Goal: Task Accomplishment & Management: Use online tool/utility

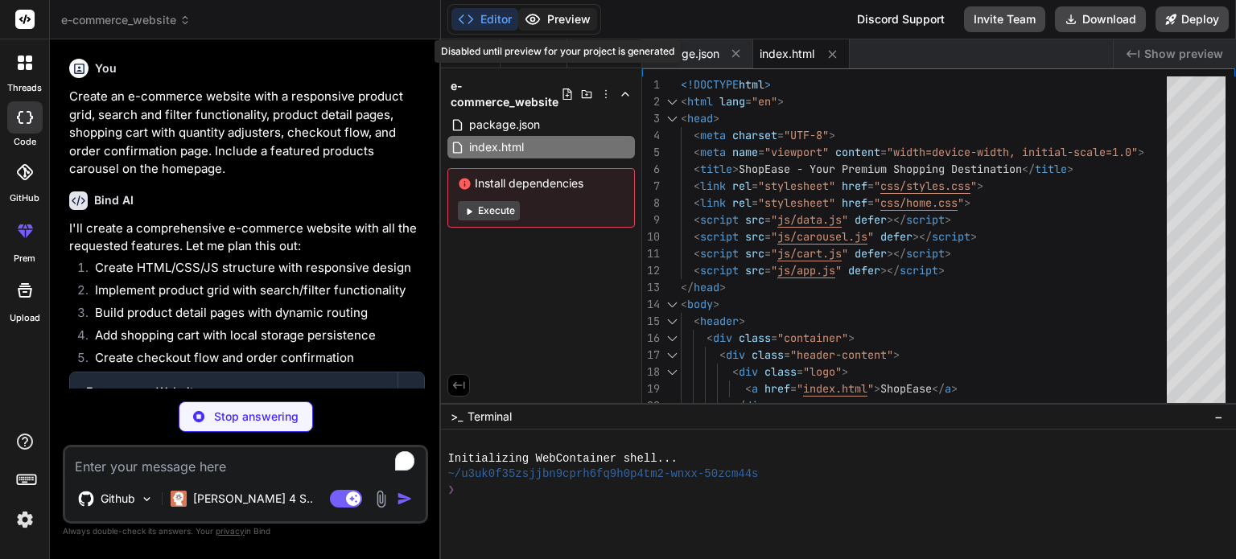
type textarea "x"
type textarea "</div> </footer> </body> </html>"
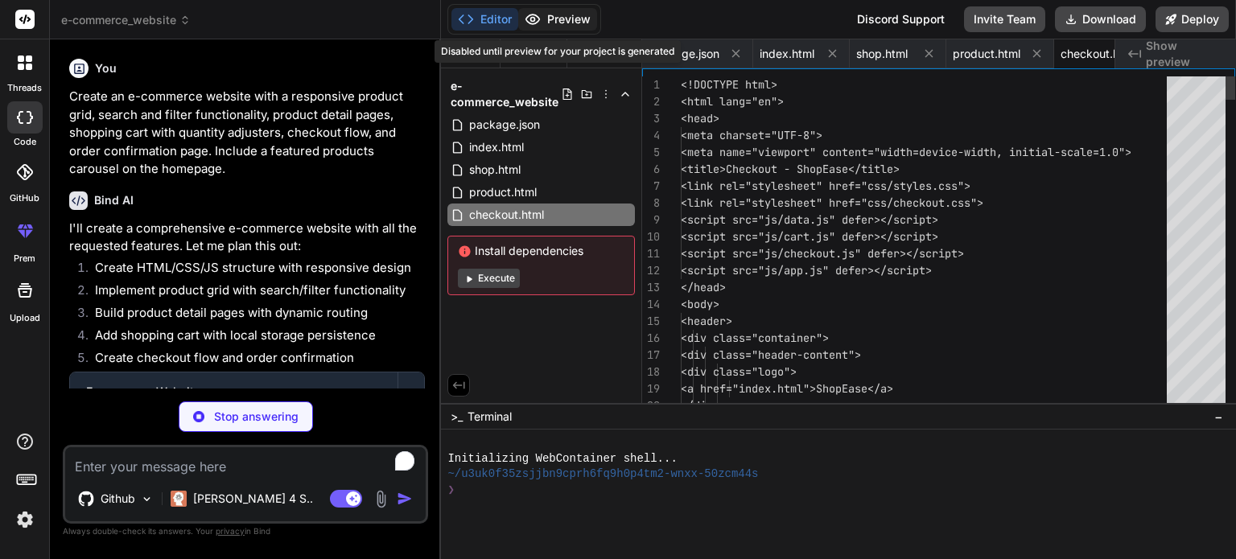
scroll to position [0, 55]
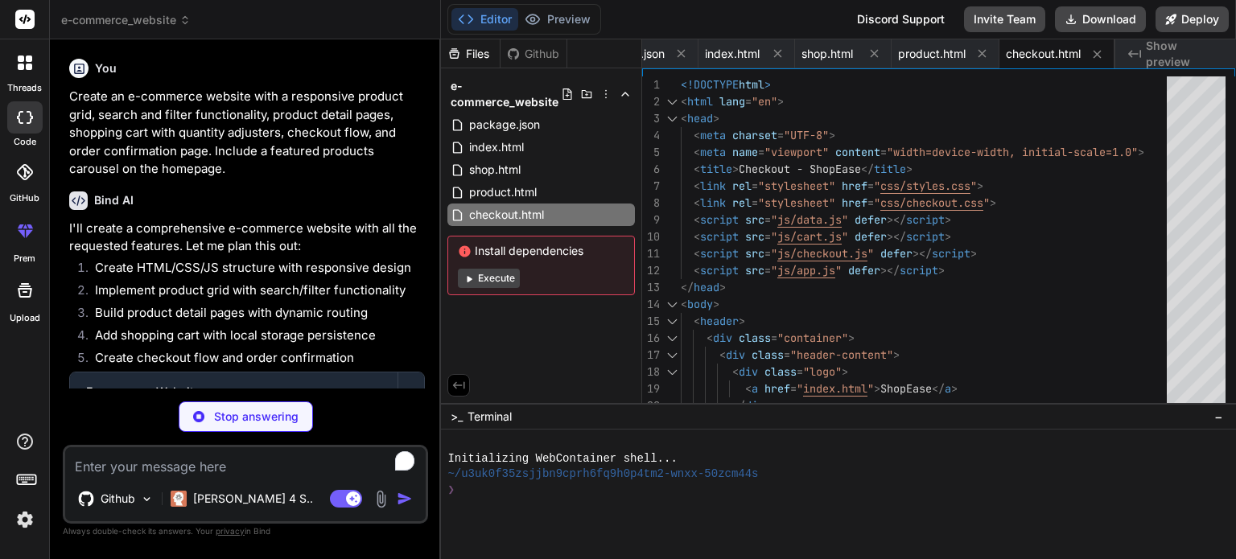
type textarea "x"
type textarea "<div class="footer-bottom"> <p>&copy; 2023 ShopEase. All rights reserved.</p> <…"
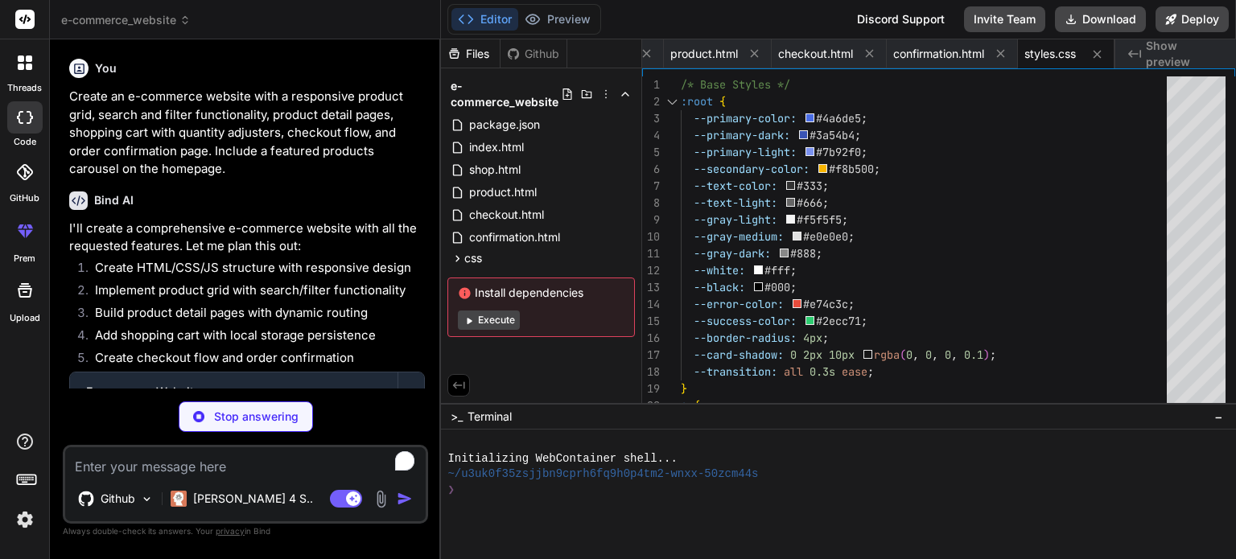
click at [20, 527] on img at bounding box center [24, 519] width 27 height 27
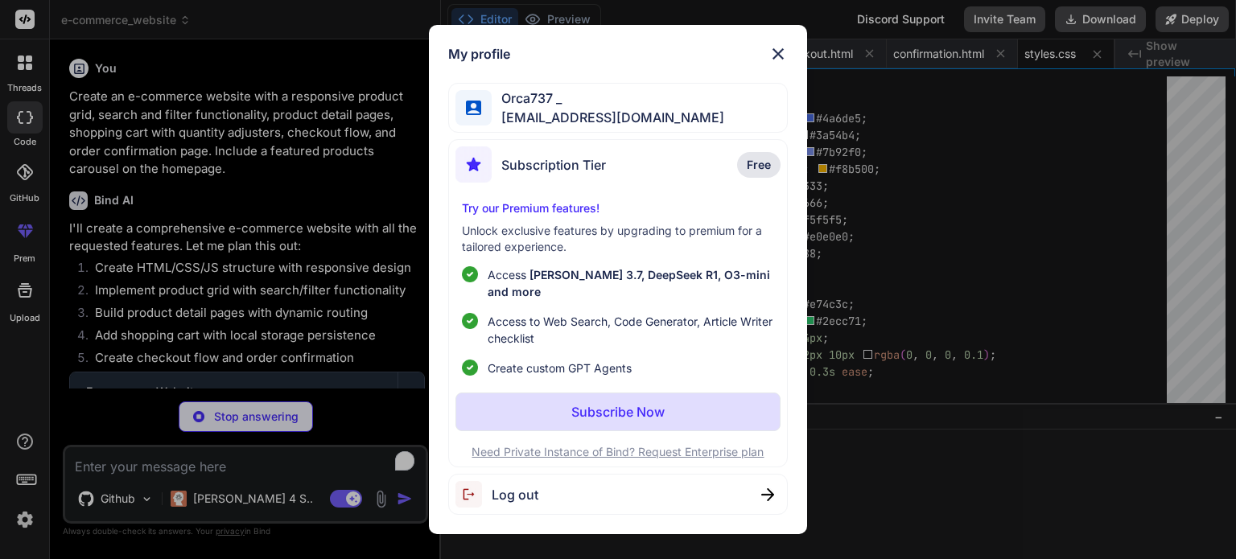
type textarea "x"
type textarea ".related-grid { grid-template-columns: repeat(2, 1fr); } } @media (max-width: 5…"
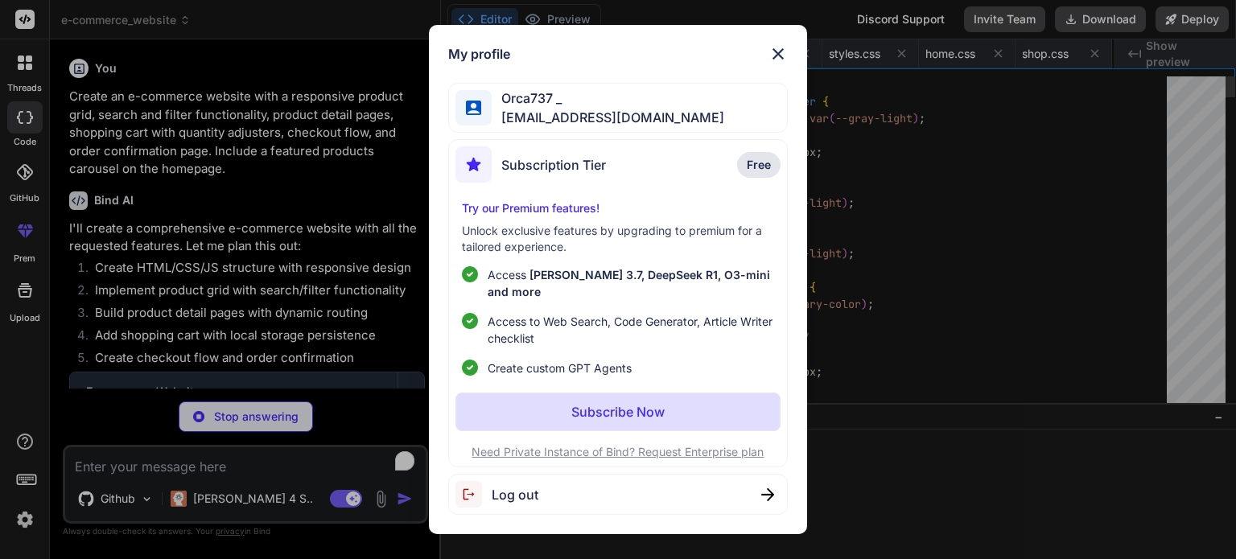
scroll to position [0, 581]
click at [536, 107] on span "Orca737 _" at bounding box center [608, 97] width 233 height 19
type textarea "x"
type textarea ".recommendations-grid { grid-template-columns: 1fr; } }"
type textarea "x"
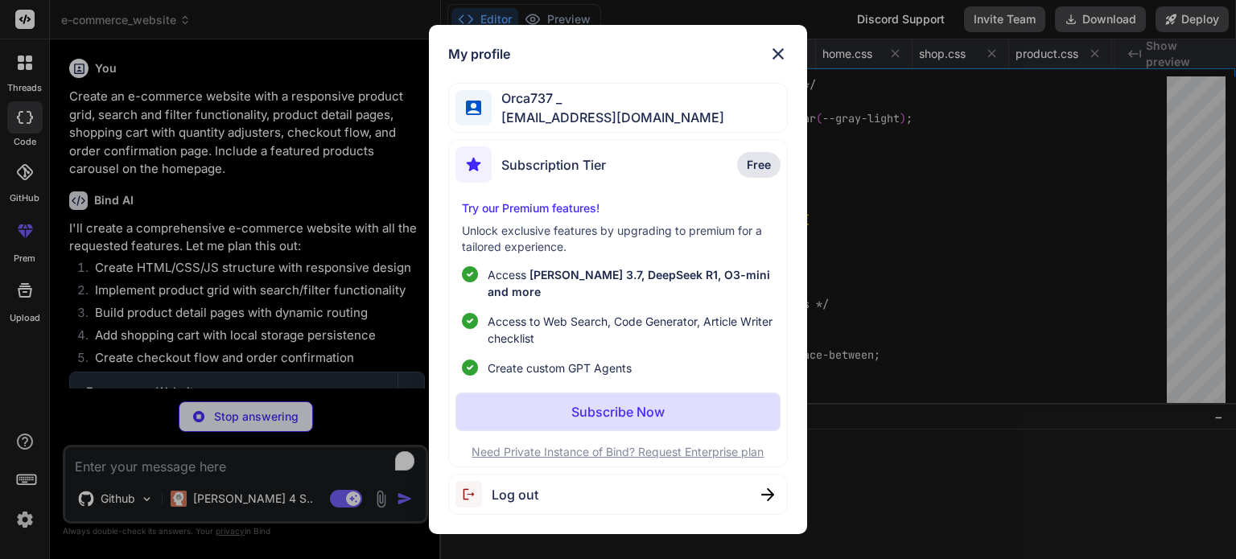
type textarea "return null; }"
type textarea "x"
type textarea "if (searchQuery) { const searchInput = document.getElementById('search-input');…"
type textarea "x"
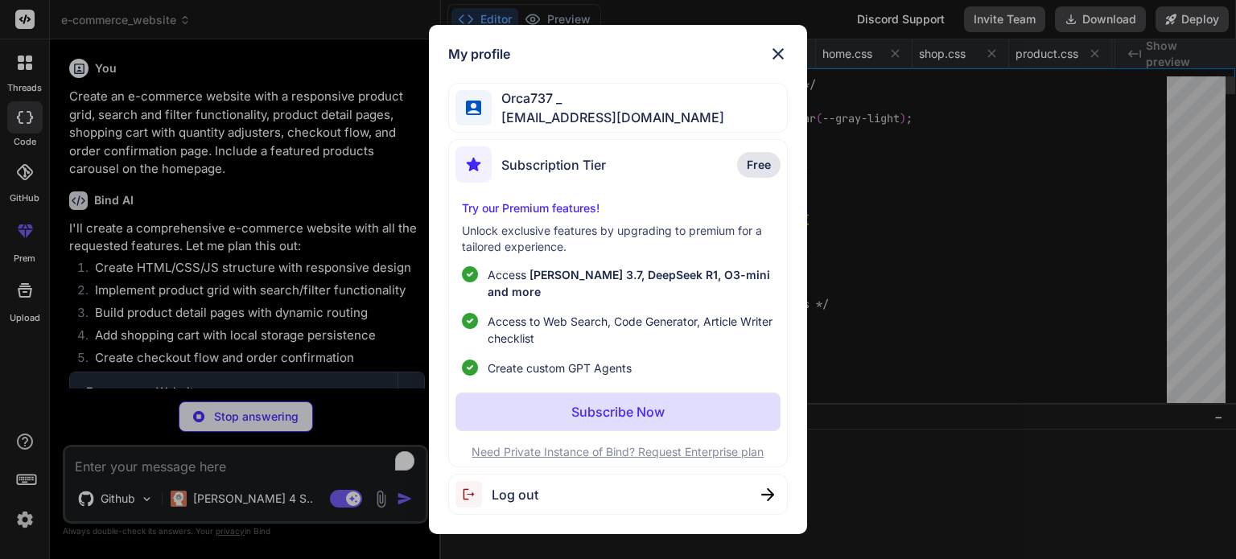
type textarea "} }"
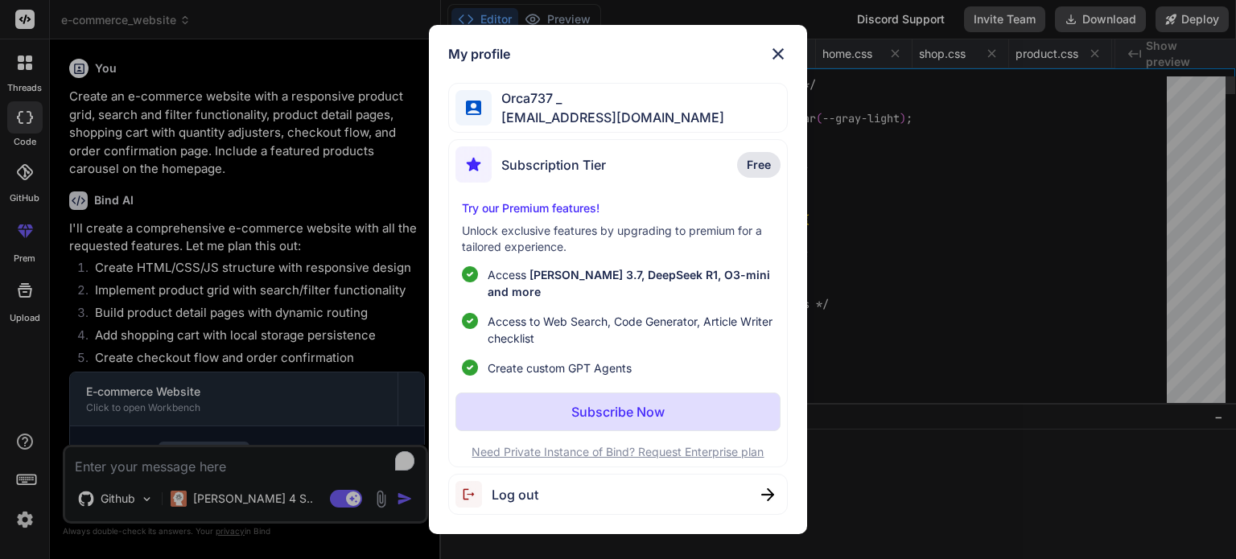
type textarea "x"
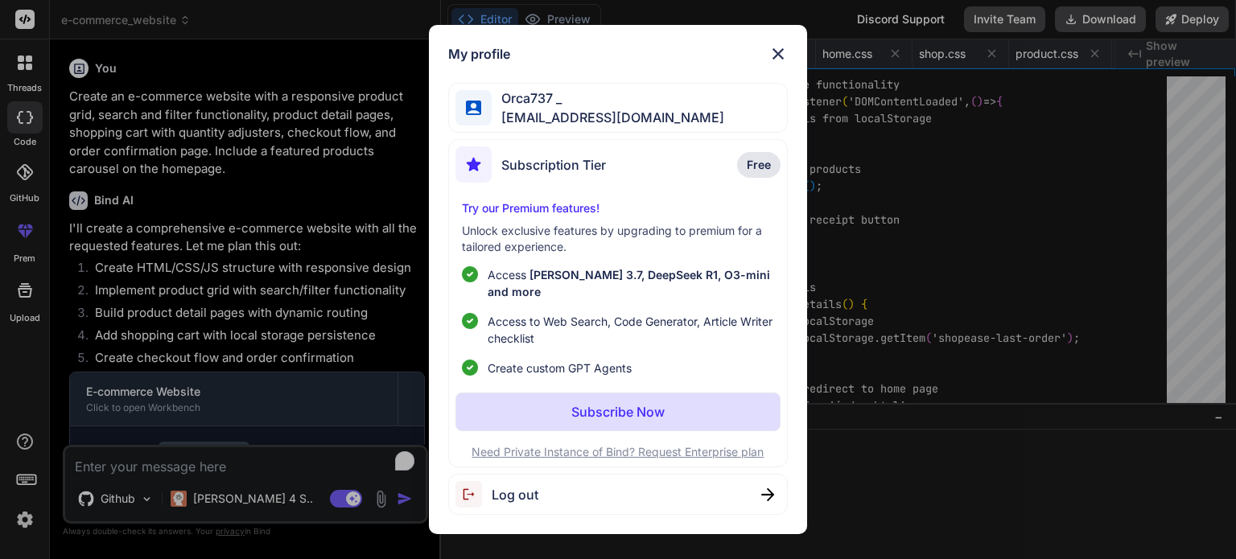
scroll to position [0, 1621]
click at [660, 108] on span "Orca737 _" at bounding box center [608, 97] width 233 height 19
click at [754, 166] on span "Free" at bounding box center [759, 165] width 24 height 16
click at [626, 405] on p "Subscribe Now" at bounding box center [617, 411] width 93 height 19
